Goal: Task Accomplishment & Management: Manage account settings

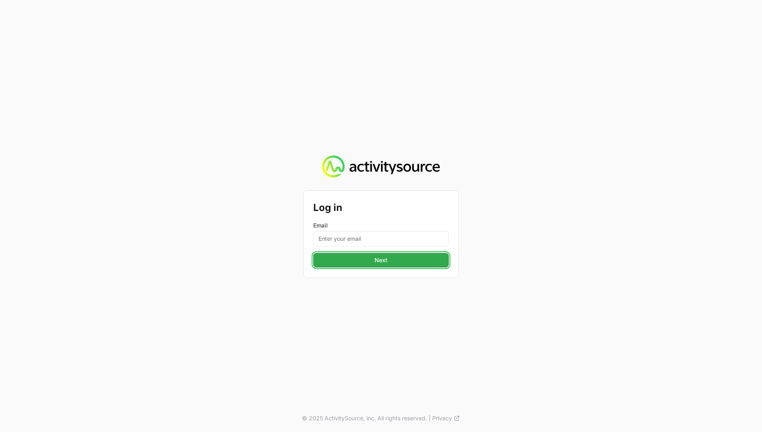
click at [378, 258] on span "Next" at bounding box center [381, 260] width 126 height 10
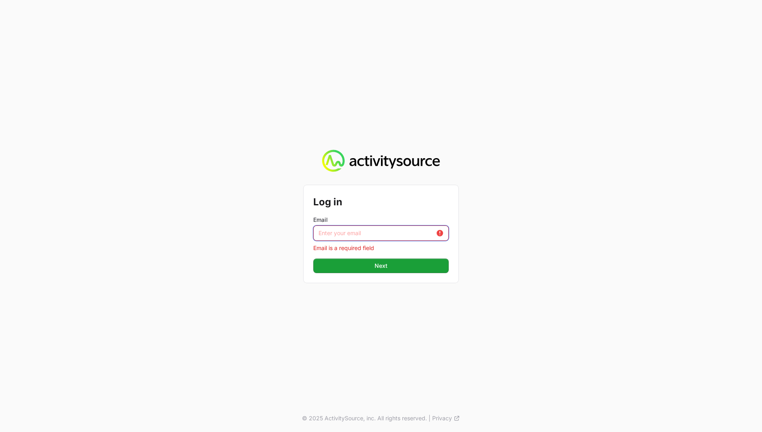
click at [374, 236] on input "Email" at bounding box center [381, 233] width 136 height 15
type input "[EMAIL_ADDRESS][DOMAIN_NAME]"
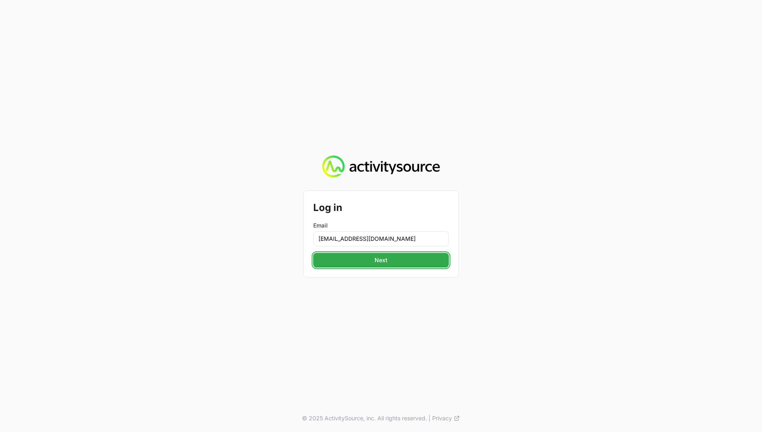
click at [395, 260] on span "Next" at bounding box center [381, 260] width 126 height 10
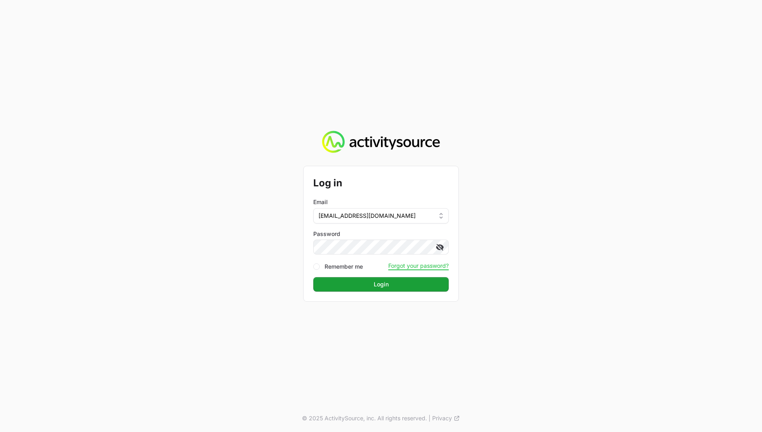
click at [442, 244] on icon at bounding box center [440, 247] width 8 height 8
click at [409, 282] on span "Login" at bounding box center [381, 285] width 126 height 10
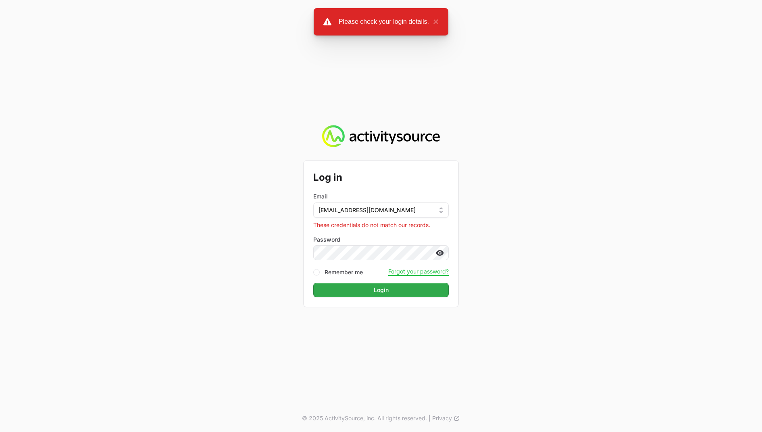
click at [549, 81] on div "Log in Email natacha.cequeira@crowdstrike.com These credentials do not match ou…" at bounding box center [381, 216] width 762 height 432
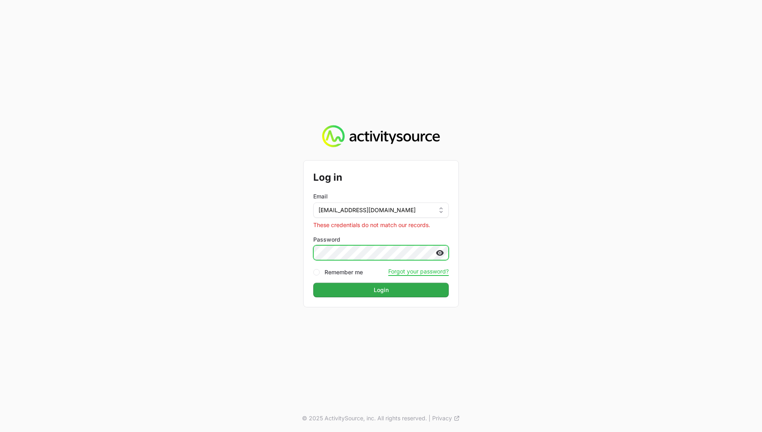
click at [216, 253] on div "Log in Email natacha.cequeira@crowdstrike.com These credentials do not match ou…" at bounding box center [381, 216] width 762 height 432
click at [313, 283] on button "Login Login" at bounding box center [381, 290] width 136 height 15
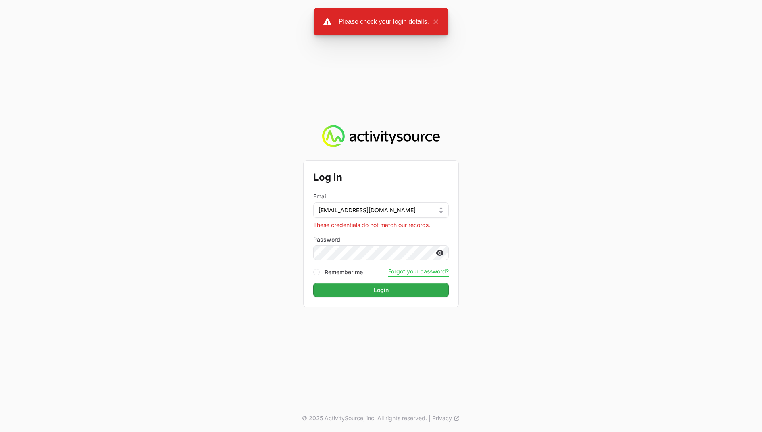
click at [414, 269] on button "Forgot your password?" at bounding box center [418, 271] width 61 height 7
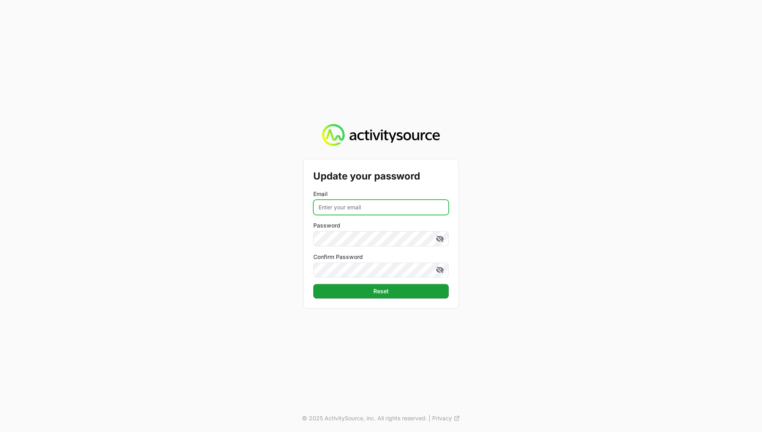
click at [344, 205] on input "Email" at bounding box center [381, 207] width 136 height 15
type input "[EMAIL_ADDRESS][DOMAIN_NAME]"
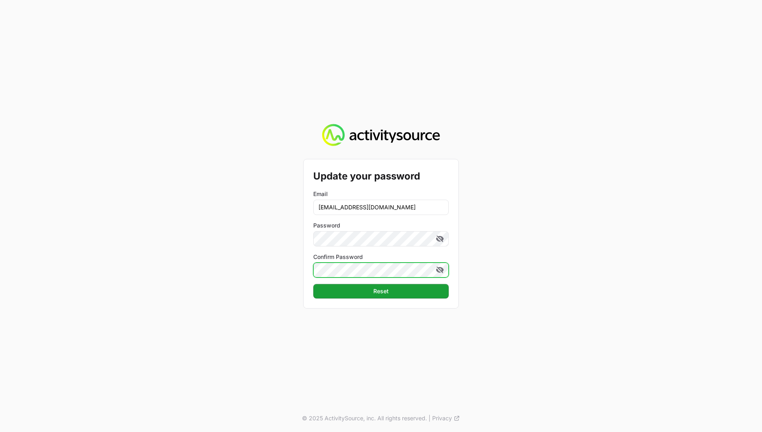
click at [313, 284] on button "Reset Reset" at bounding box center [381, 291] width 136 height 15
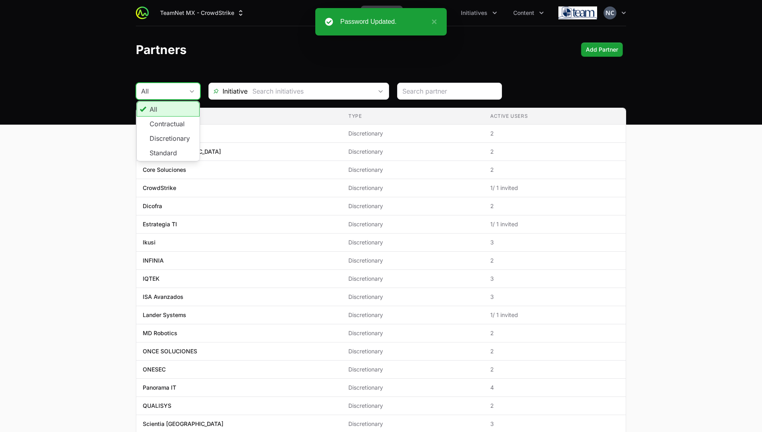
click at [186, 94] on button "All" at bounding box center [168, 91] width 64 height 16
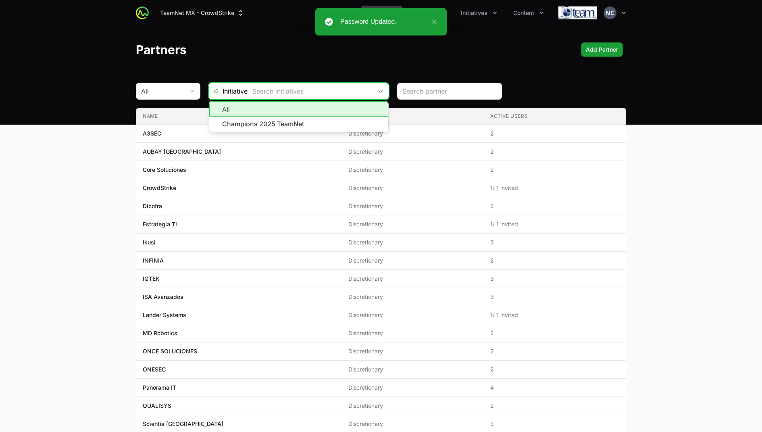
click at [274, 92] on input "text" at bounding box center [310, 91] width 125 height 16
click at [226, 14] on button "TeamNet MX - CrowdStrike" at bounding box center [202, 13] width 94 height 15
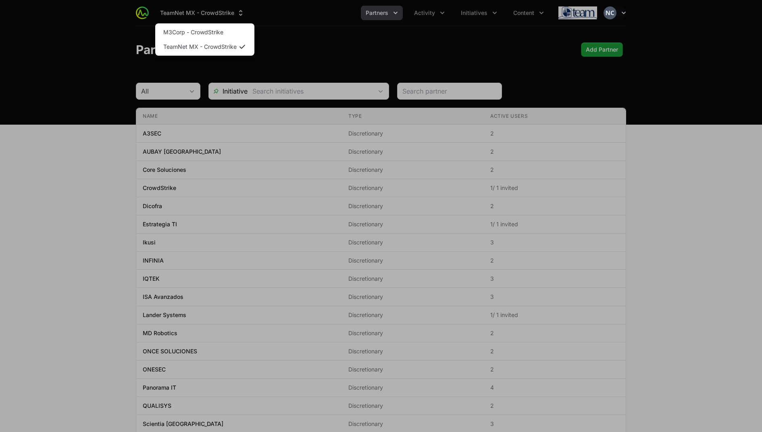
click at [445, 47] on div "Supplier switch menu" at bounding box center [381, 216] width 762 height 432
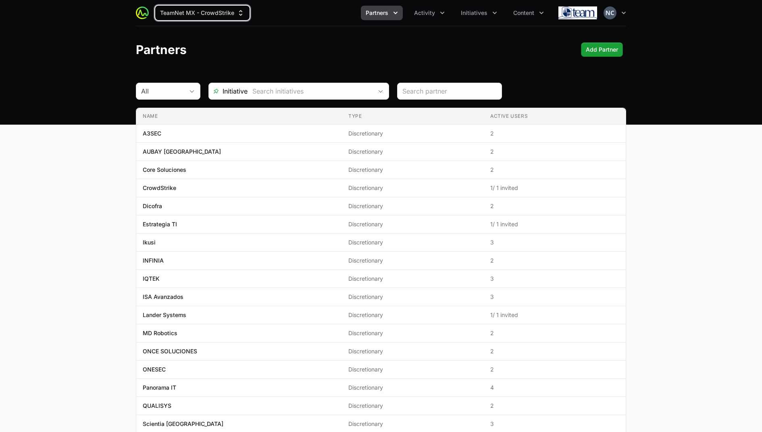
click at [393, 13] on icon "Partners menu" at bounding box center [396, 13] width 8 height 8
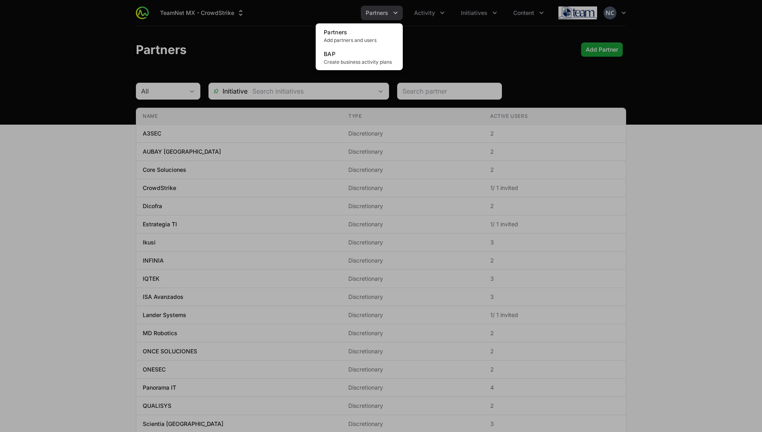
click at [441, 14] on div "Partners menu" at bounding box center [381, 216] width 762 height 432
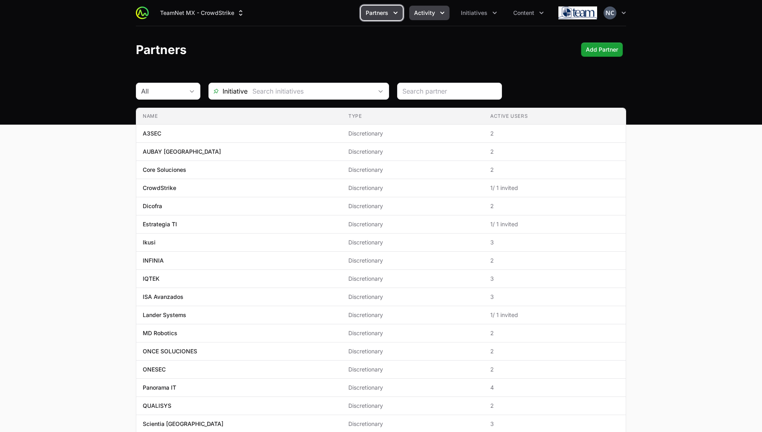
click at [436, 14] on button "Activity" at bounding box center [429, 13] width 40 height 15
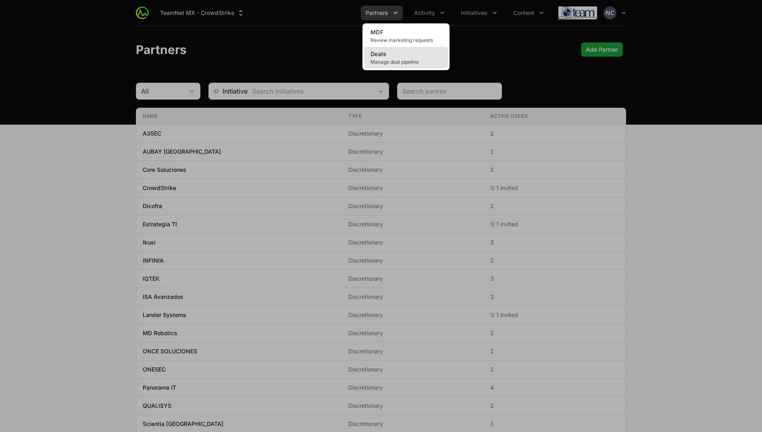
click at [414, 56] on link "Deals Manage deal pipeline" at bounding box center [406, 58] width 84 height 22
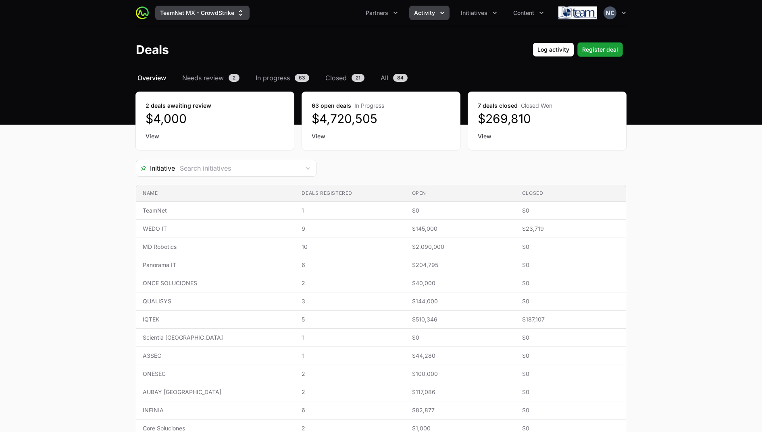
click at [220, 16] on button "TeamNet MX - CrowdStrike" at bounding box center [202, 13] width 94 height 15
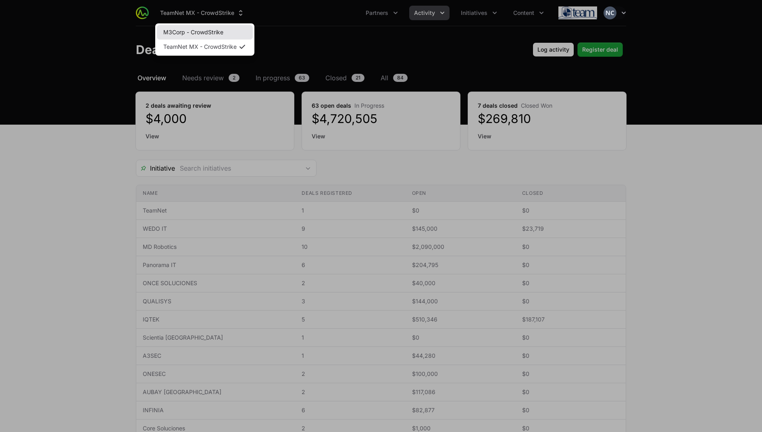
click at [217, 33] on link "M3Corp - CrowdStrike" at bounding box center [205, 32] width 96 height 15
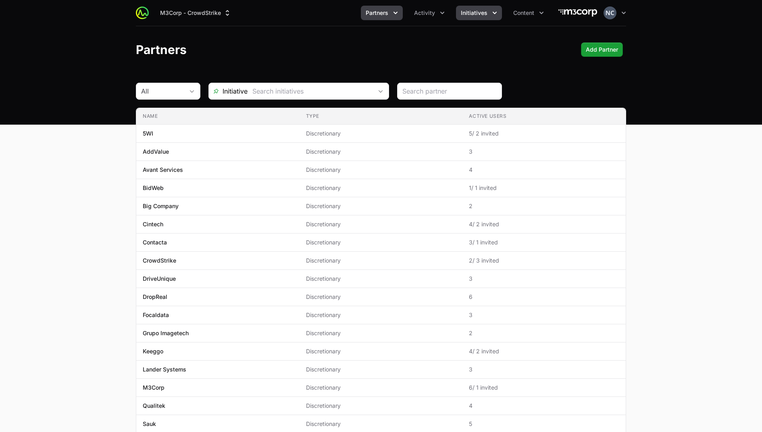
click at [476, 8] on button "Initiatives" at bounding box center [479, 13] width 46 height 15
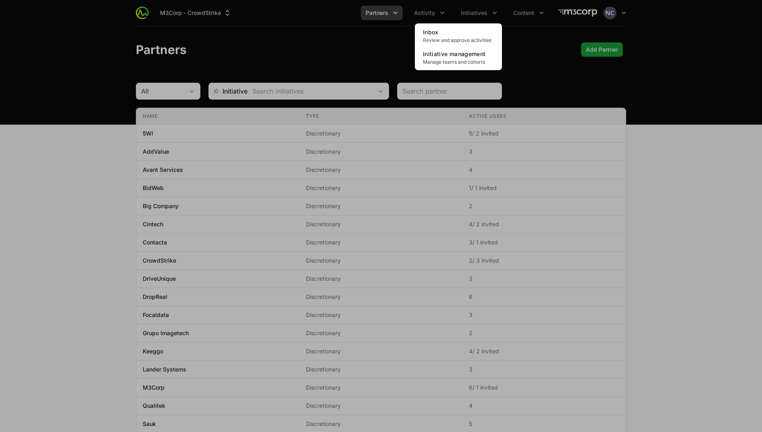
click at [426, 10] on div "Initiatives menu" at bounding box center [381, 216] width 762 height 432
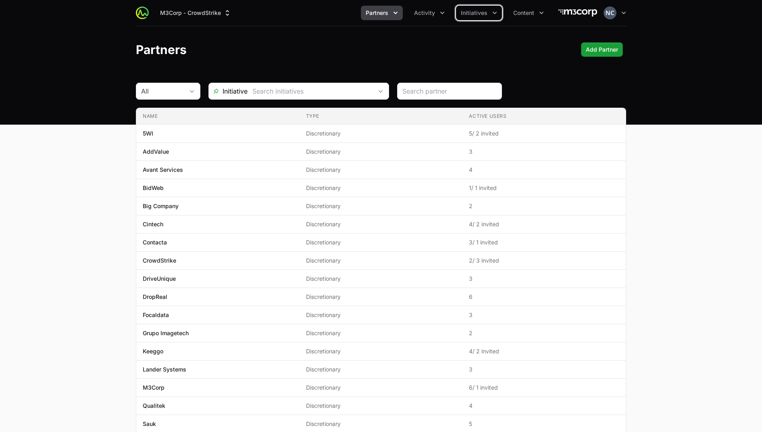
click at [426, 10] on span "Activity" at bounding box center [424, 13] width 21 height 8
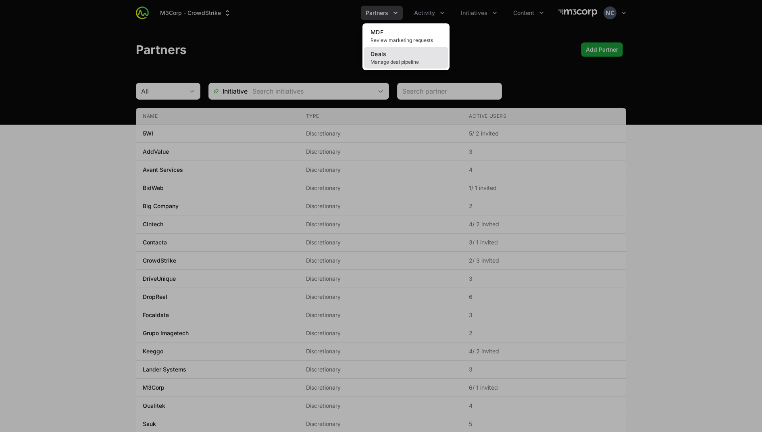
click at [416, 54] on link "Deals Manage deal pipeline" at bounding box center [406, 58] width 84 height 22
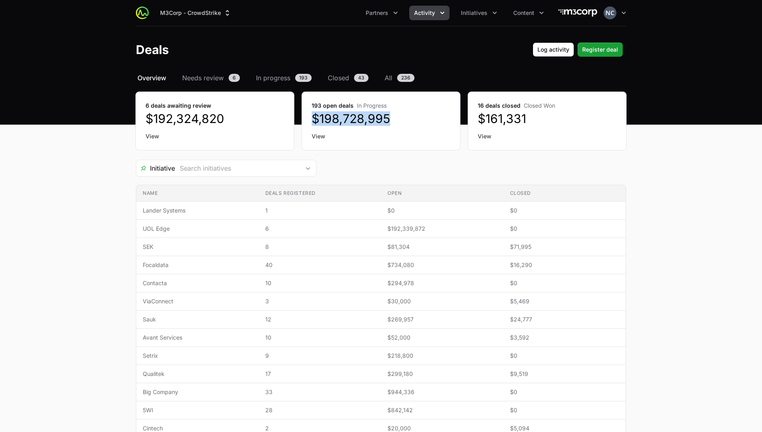
drag, startPoint x: 401, startPoint y: 115, endPoint x: 310, endPoint y: 119, distance: 90.9
click at [309, 120] on div "193 open deals In Progress $198,728,995 View" at bounding box center [381, 121] width 158 height 58
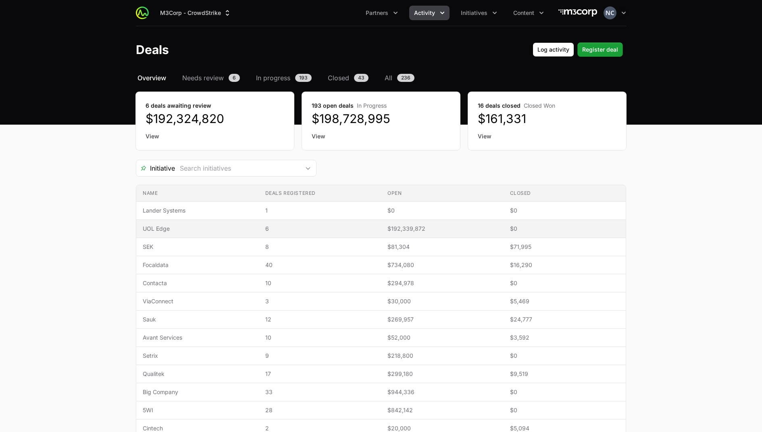
click at [405, 227] on span "$192,339,872" at bounding box center [443, 229] width 110 height 8
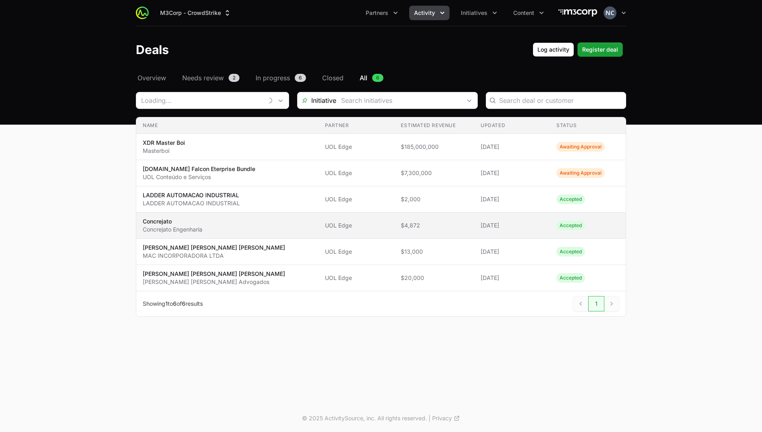
type input "UOL Edge"
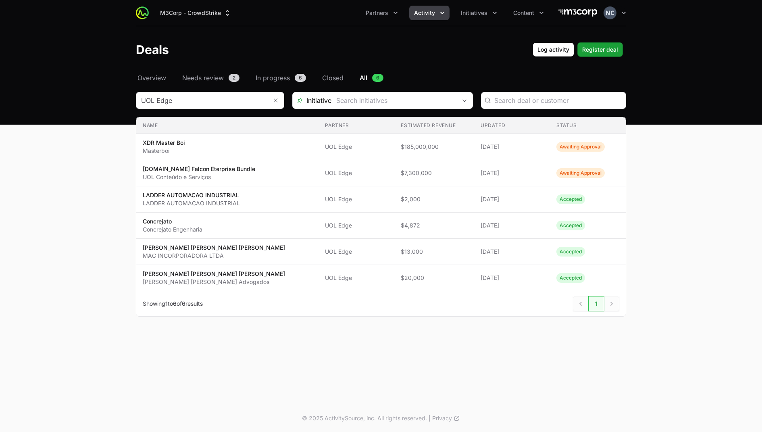
click at [363, 77] on span "All" at bounding box center [364, 78] width 8 height 10
click at [186, 13] on button "M3Corp - CrowdStrike" at bounding box center [195, 13] width 81 height 15
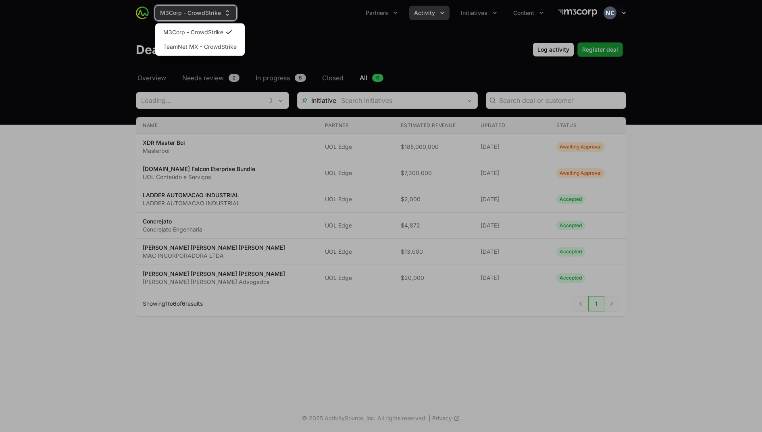
type input "UOL Edge"
